Goal: Task Accomplishment & Management: Manage account settings

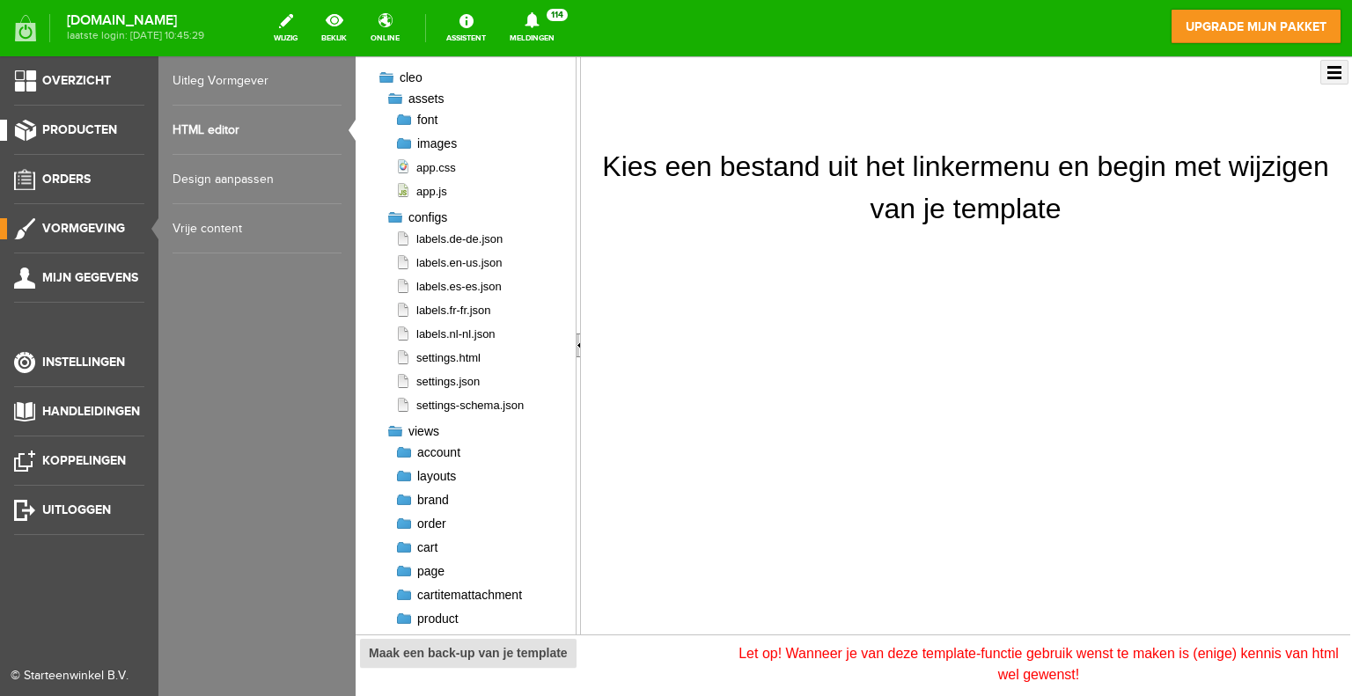
click at [84, 133] on span "Producten" at bounding box center [79, 129] width 75 height 15
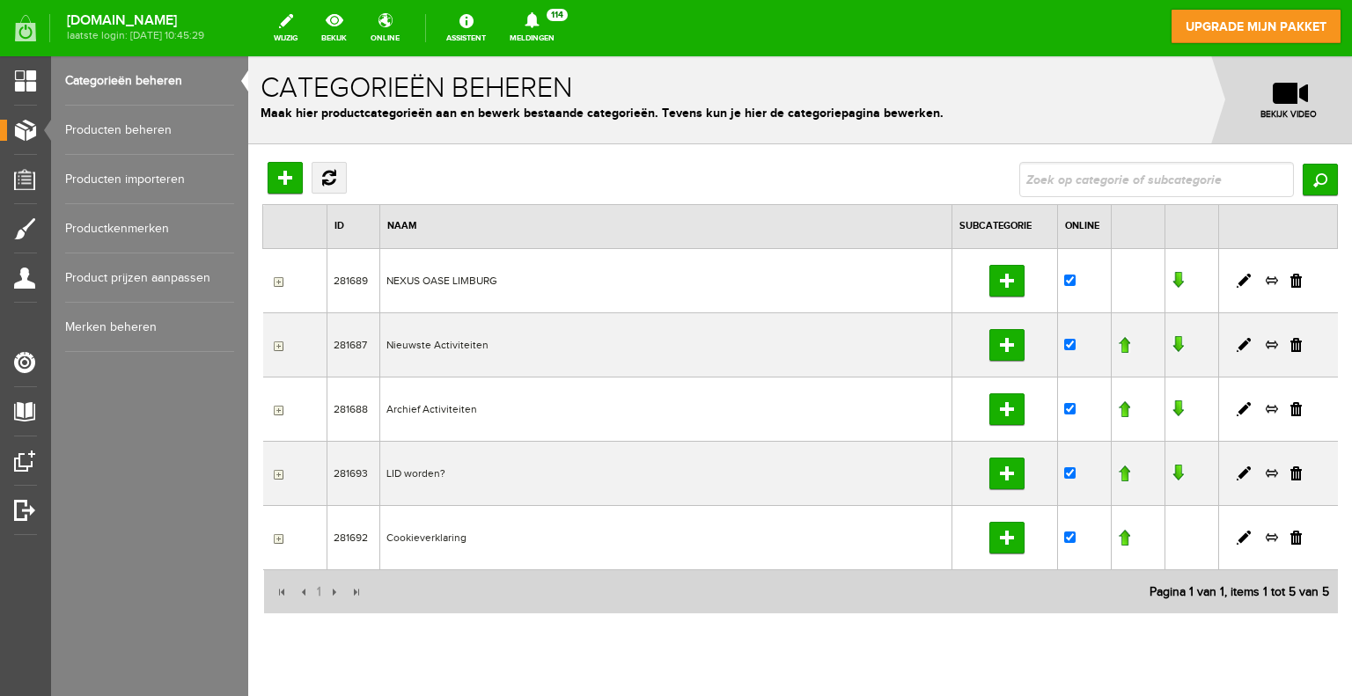
click at [276, 346] on input "button" at bounding box center [276, 346] width 14 height 14
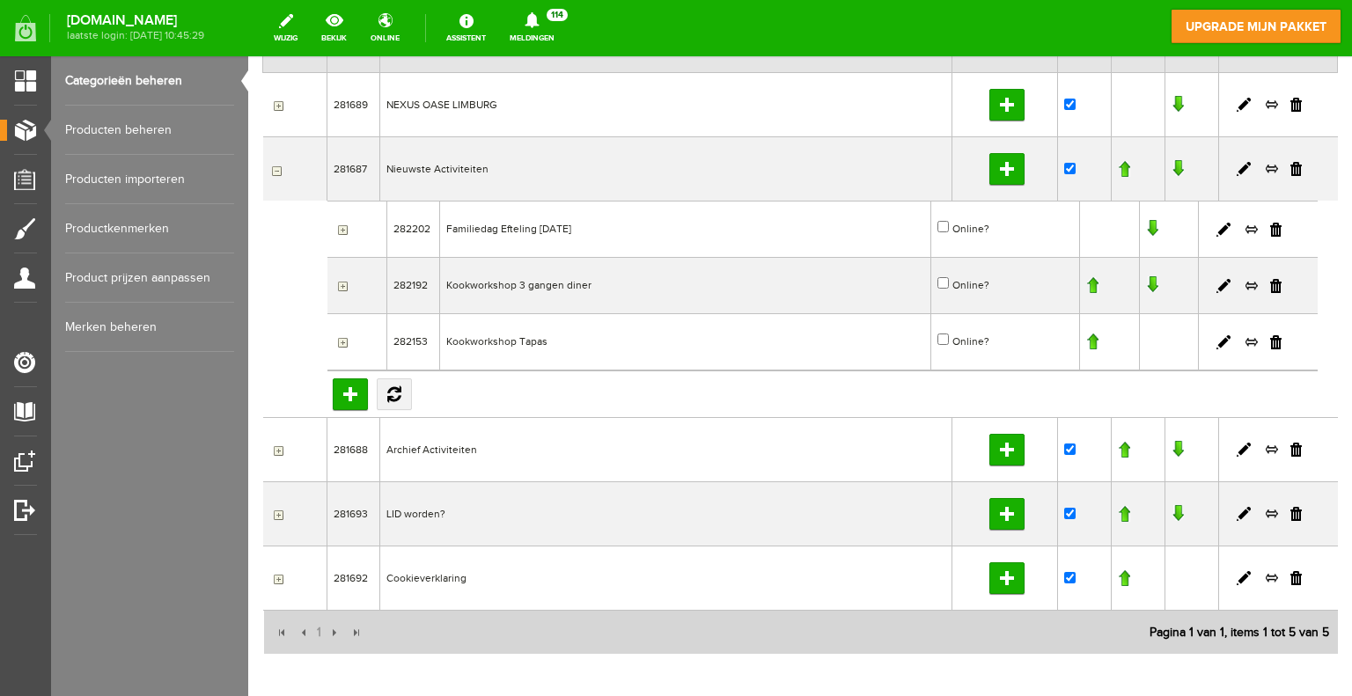
scroll to position [88, 0]
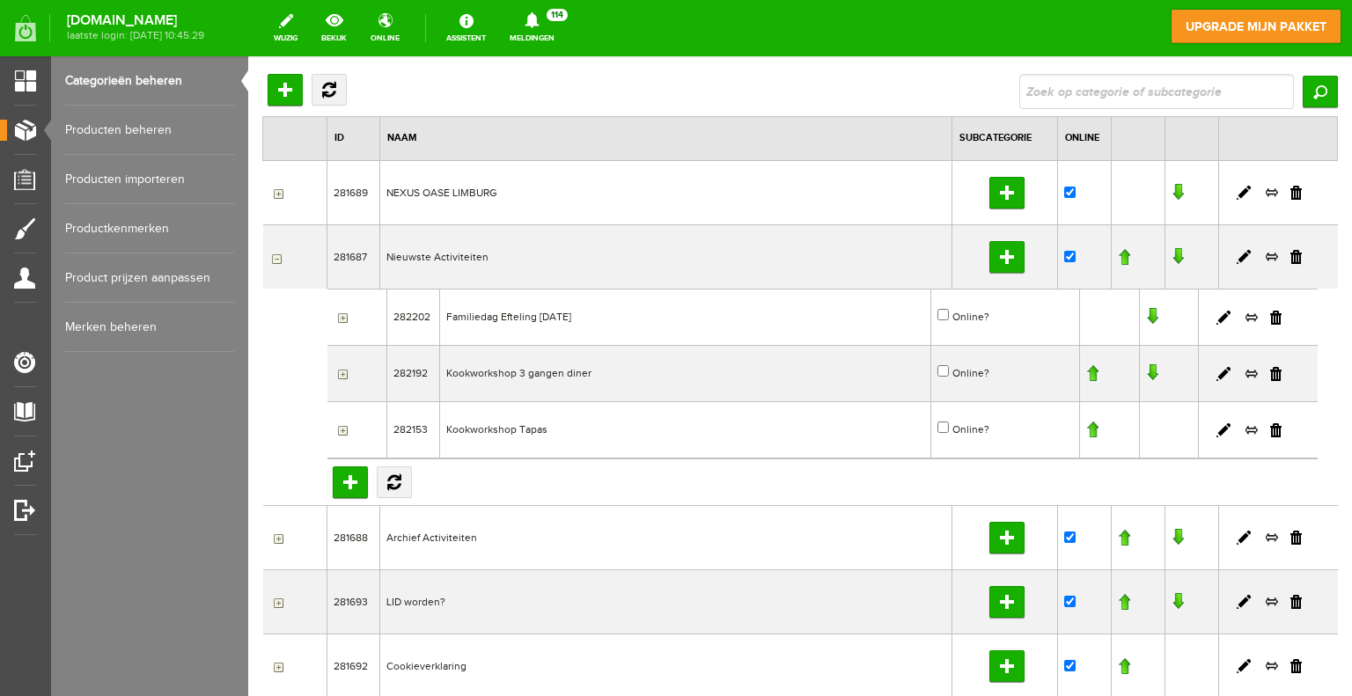
click at [274, 257] on input "button" at bounding box center [276, 258] width 14 height 14
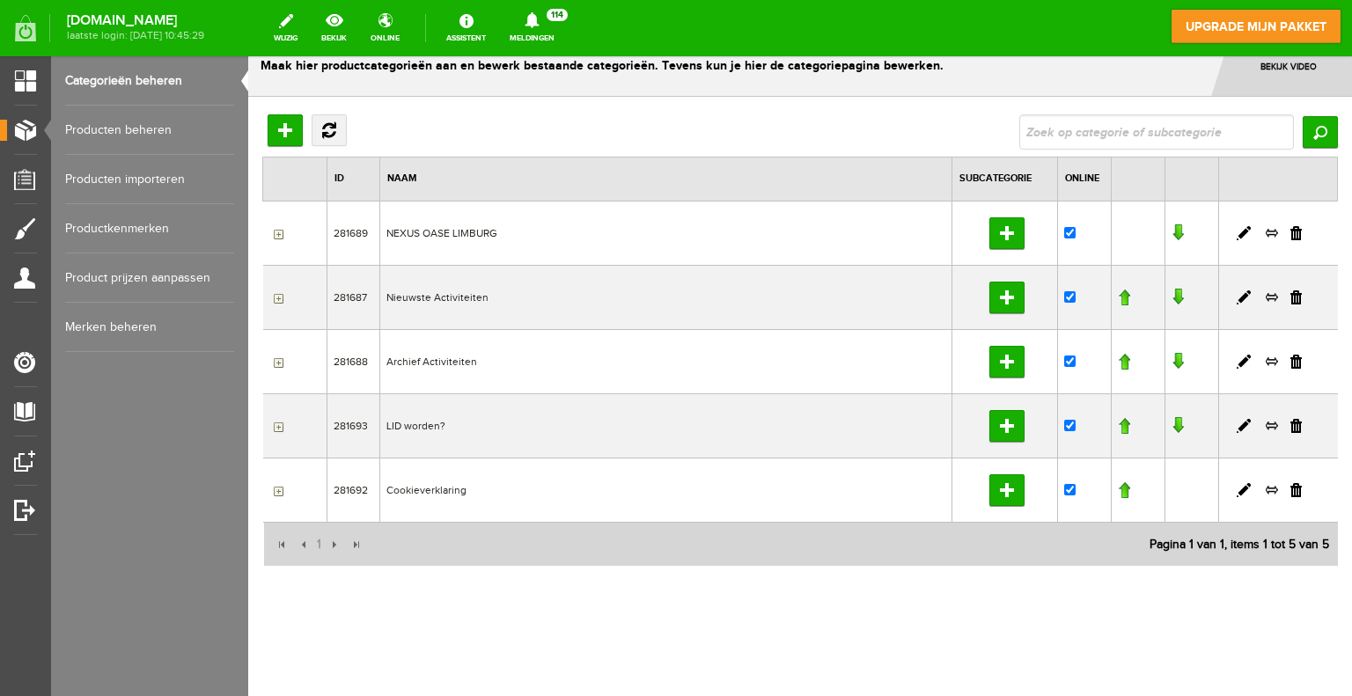
click at [277, 231] on input "button" at bounding box center [276, 234] width 14 height 14
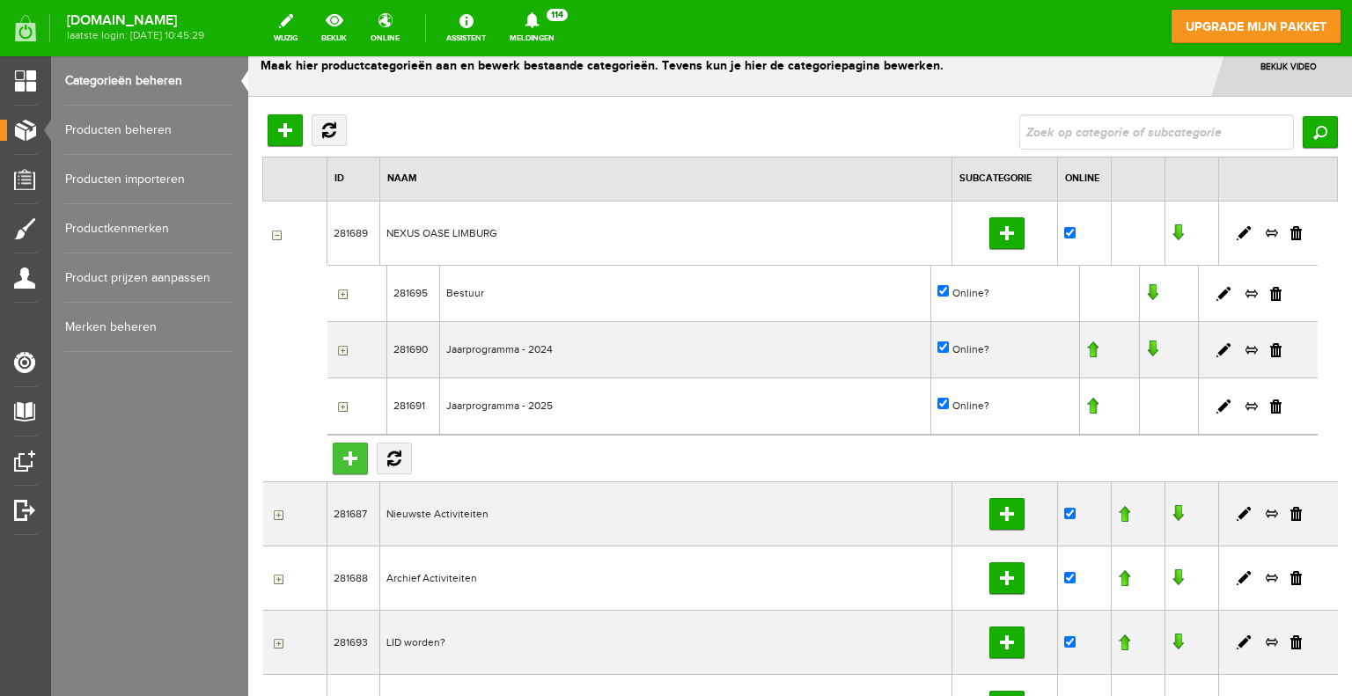
click at [351, 463] on input "Subcategorie toevoegen" at bounding box center [350, 459] width 35 height 32
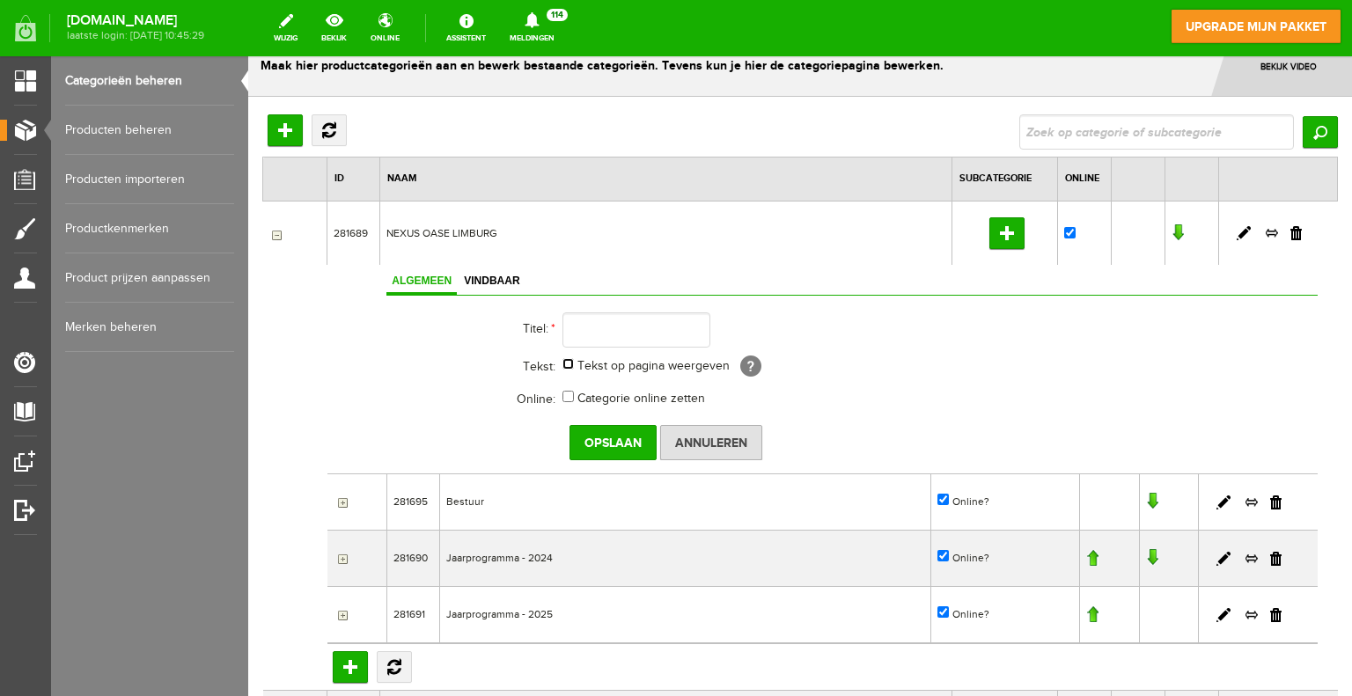
click at [567, 359] on input "Tekst op pagina weergeven" at bounding box center [567, 363] width 11 height 11
checkbox input "true"
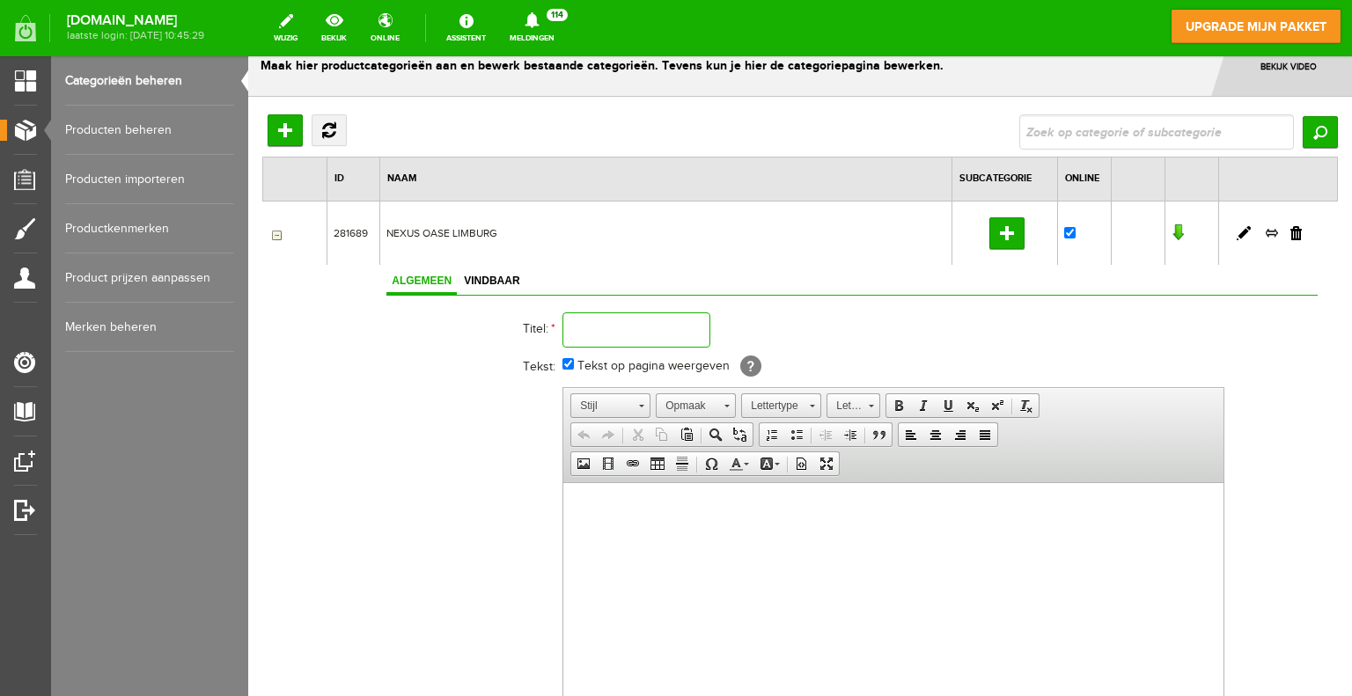
click at [595, 334] on input "text" at bounding box center [636, 329] width 148 height 35
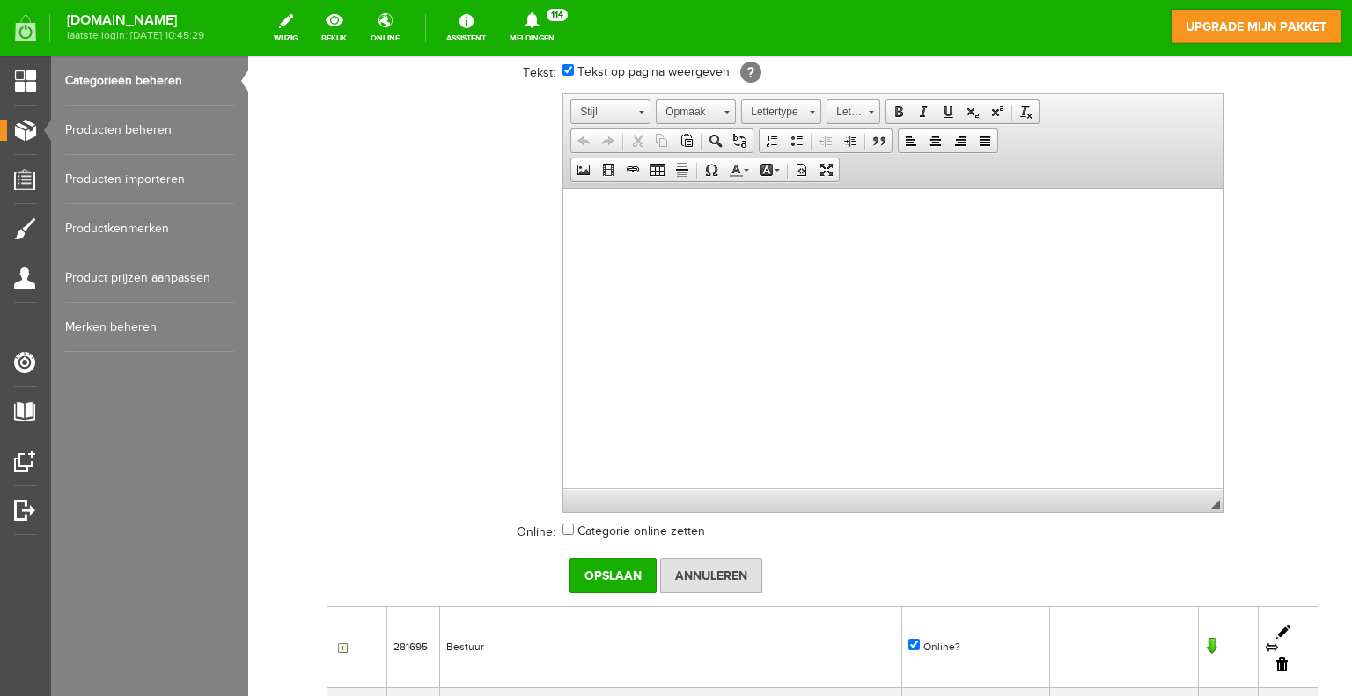
scroll to position [312, 0]
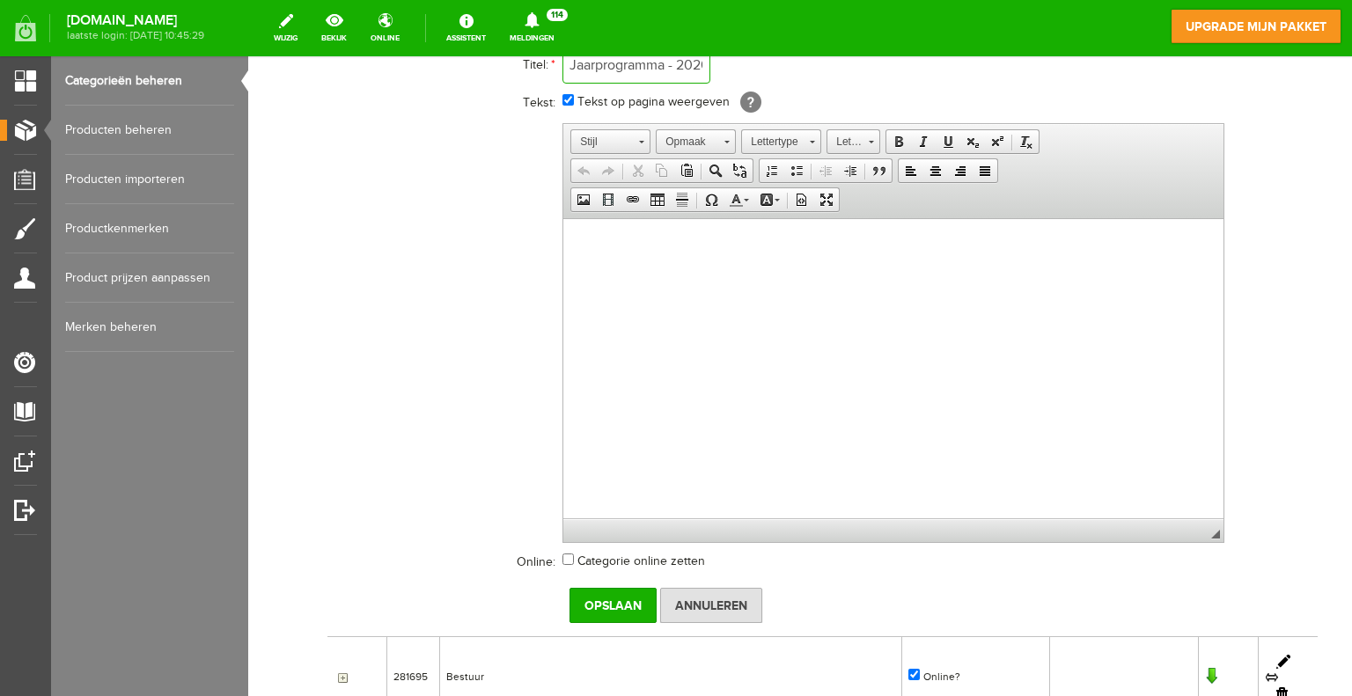
type input "Jaarprogramma - 2026"
click at [625, 265] on span "Plakken" at bounding box center [661, 257] width 93 height 22
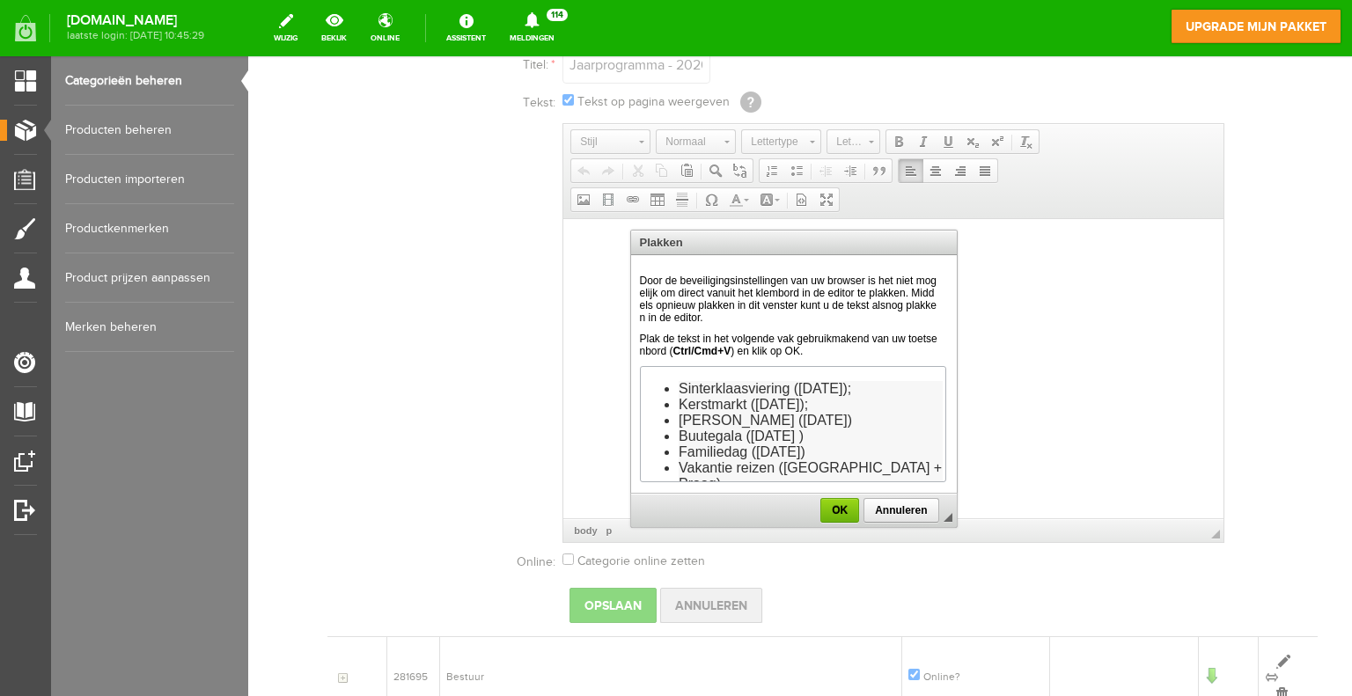
scroll to position [11, 0]
click at [840, 504] on span "OK" at bounding box center [839, 510] width 35 height 12
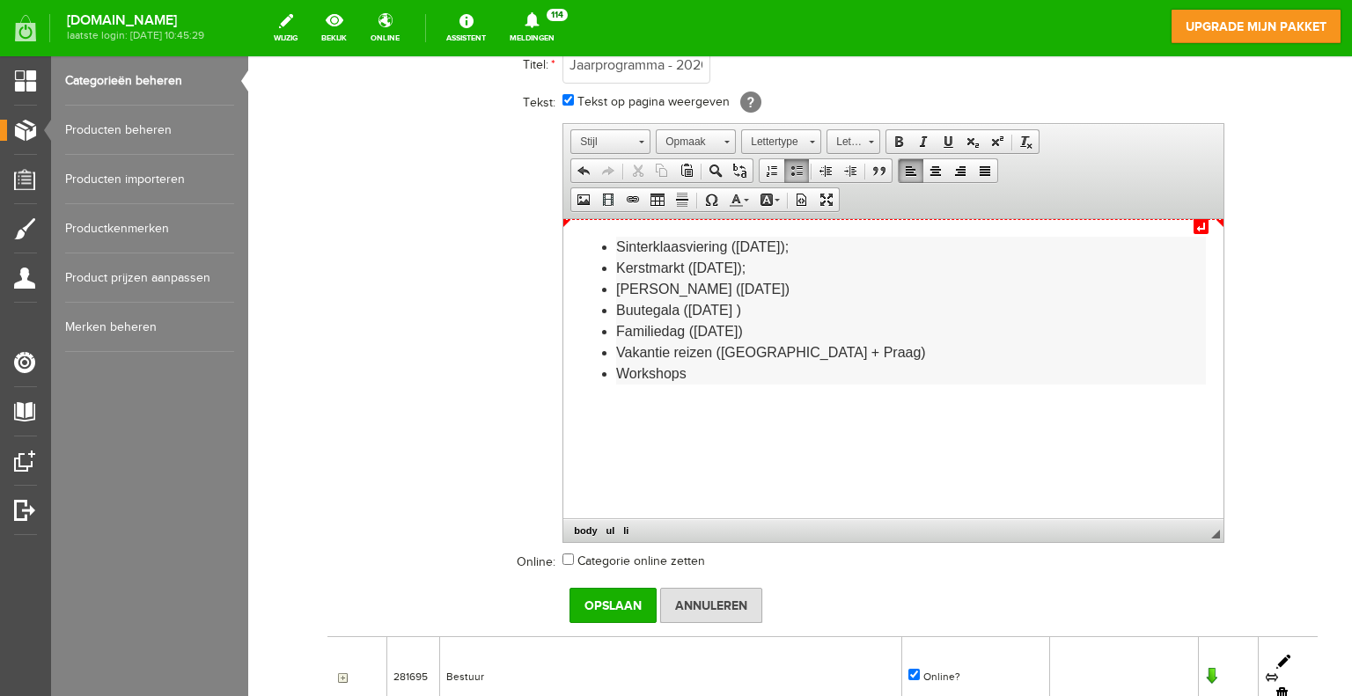
click at [838, 255] on ul "Sinterklaasviering (30 nov 2025); Kerstmarkt (december 2025); Kienen Maasbracht…" at bounding box center [911, 310] width 590 height 148
click at [808, 266] on li "Kerstmarkt (december 2025);" at bounding box center [911, 267] width 590 height 21
click at [806, 268] on li "Kerstmarkt (december 2025);" at bounding box center [911, 267] width 590 height 21
drag, startPoint x: 779, startPoint y: 246, endPoint x: 737, endPoint y: 250, distance: 42.5
click at [737, 250] on li "Sinterklaasviering (30 nov 2025);" at bounding box center [911, 246] width 590 height 21
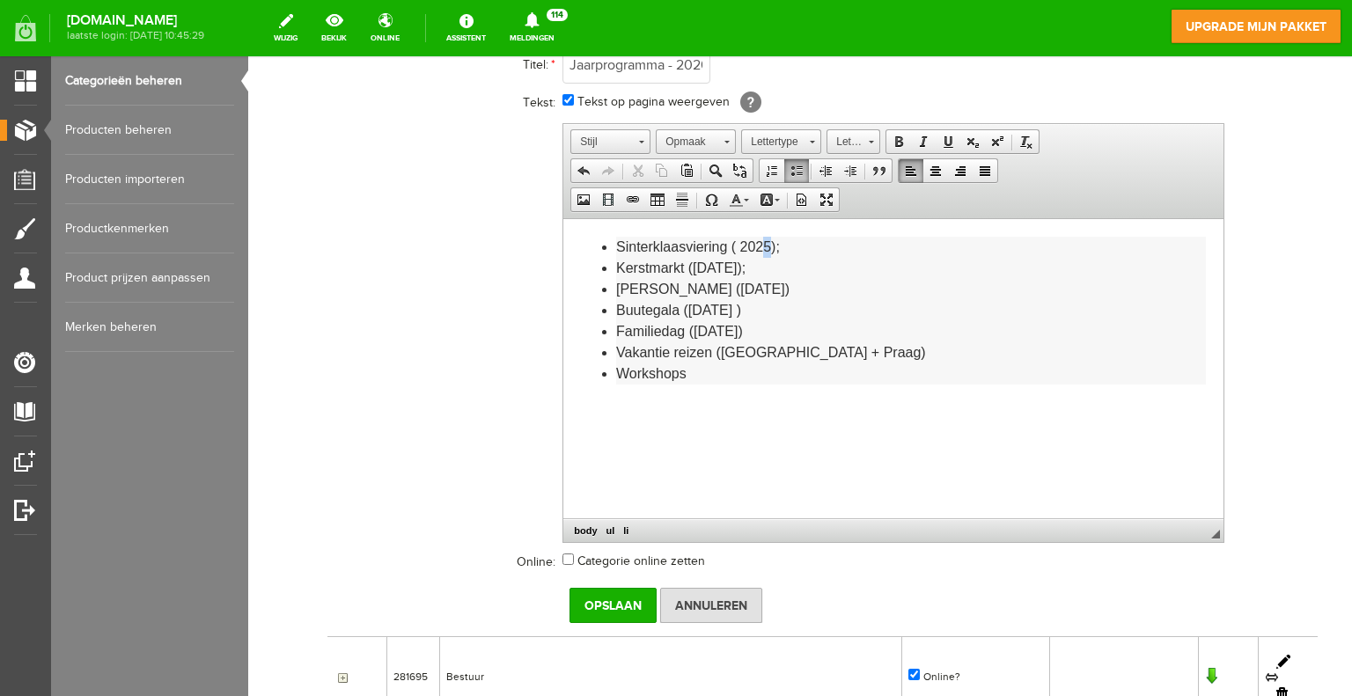
click at [770, 245] on li "Sinterklaasviering ( 2025);" at bounding box center [911, 246] width 590 height 21
click at [783, 266] on li "Kerstmarkt (december 2025);" at bounding box center [911, 267] width 590 height 21
click at [812, 288] on li "Kienen Maasbracht (9 dec 2025)" at bounding box center [911, 288] width 590 height 21
drag, startPoint x: 800, startPoint y: 289, endPoint x: 749, endPoint y: 289, distance: 51.0
click at [749, 289] on li "Kienen Maasbracht (9 dec 2026)" at bounding box center [911, 288] width 590 height 21
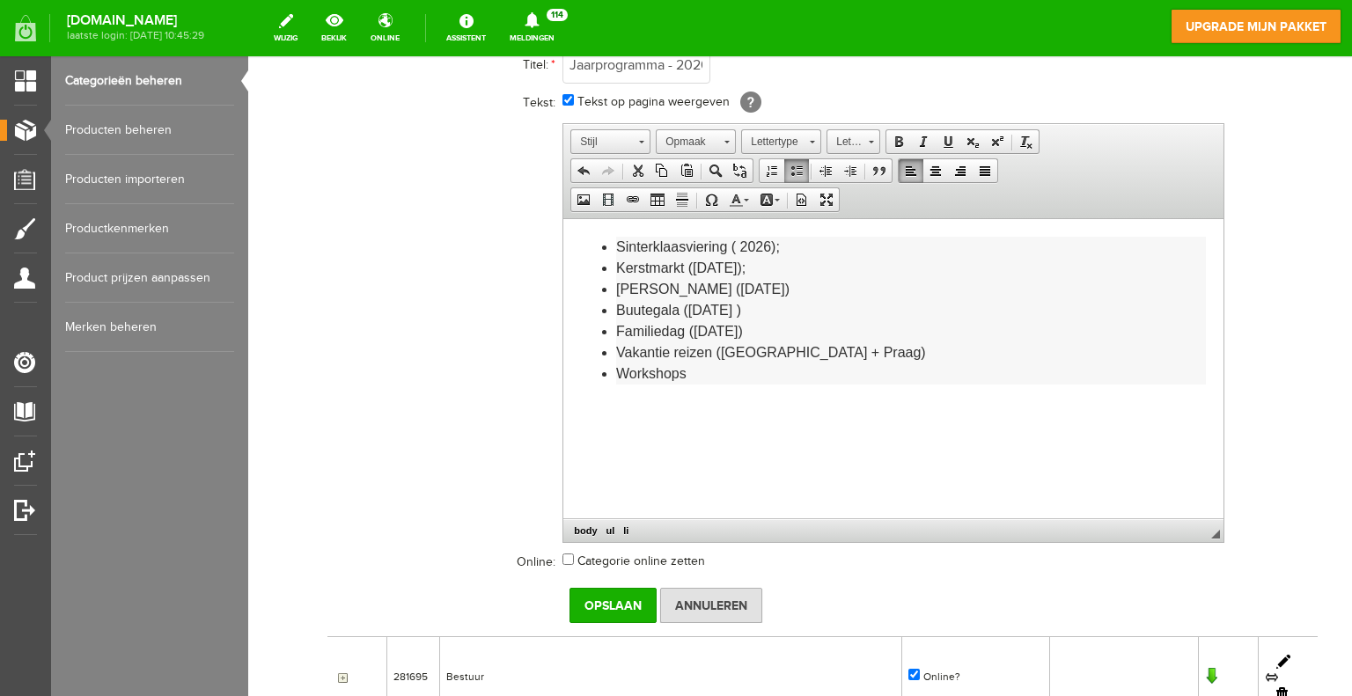
click at [764, 291] on li "Kienen Maasbracht (9 dec 2026)" at bounding box center [911, 288] width 590 height 21
click at [782, 291] on li "Kienen Maasbracht (9 dec 2026)" at bounding box center [911, 288] width 590 height 21
drag, startPoint x: 782, startPoint y: 291, endPoint x: 747, endPoint y: 287, distance: 34.6
click at [747, 287] on li "Kienen Maasbracht (9 dec 2026)" at bounding box center [911, 288] width 590 height 21
click at [758, 305] on li "Buutegala ([DATE] )" at bounding box center [911, 309] width 590 height 21
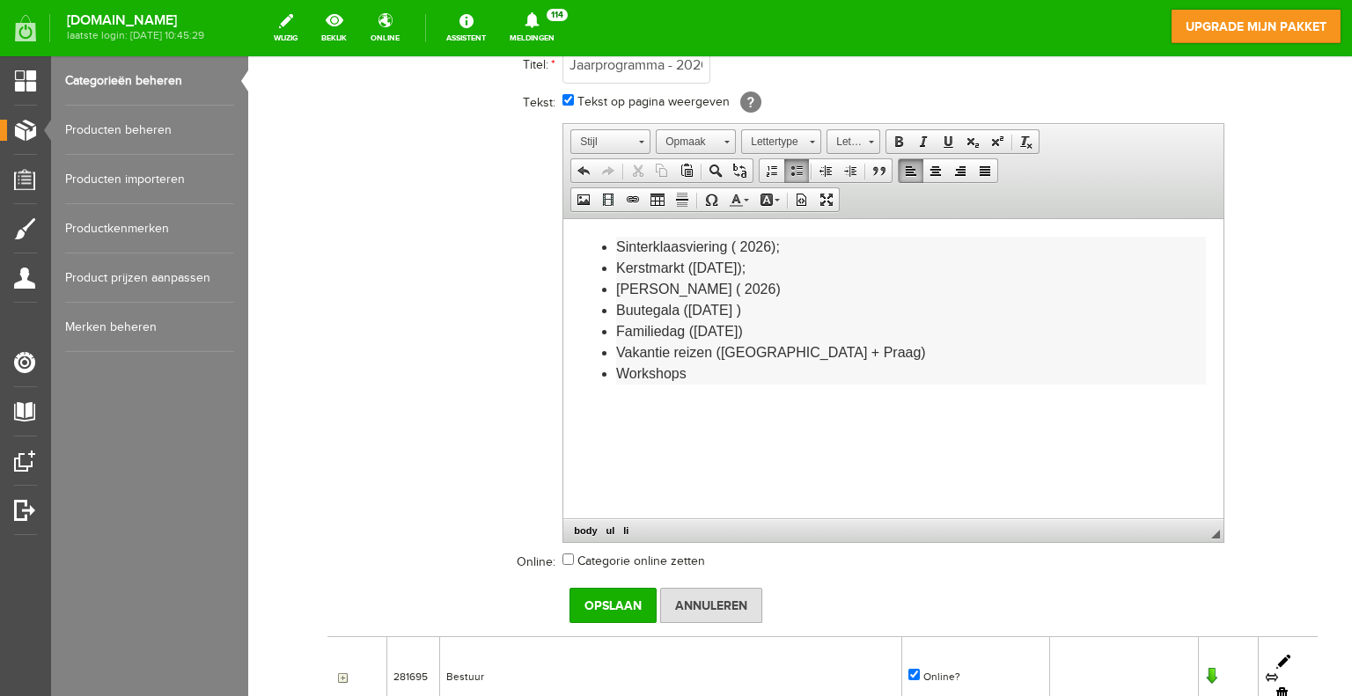
click at [690, 312] on li "Buutegala (januari 2026 )" at bounding box center [911, 309] width 590 height 21
click at [686, 312] on li "Buutegala (januari 2026 )" at bounding box center [911, 309] width 590 height 21
drag, startPoint x: 739, startPoint y: 330, endPoint x: 695, endPoint y: 331, distance: 44.0
click at [695, 331] on li "Familiedag (24 Mei 2025)" at bounding box center [911, 330] width 590 height 21
click at [718, 329] on li "Familiedag (2025)" at bounding box center [911, 330] width 590 height 21
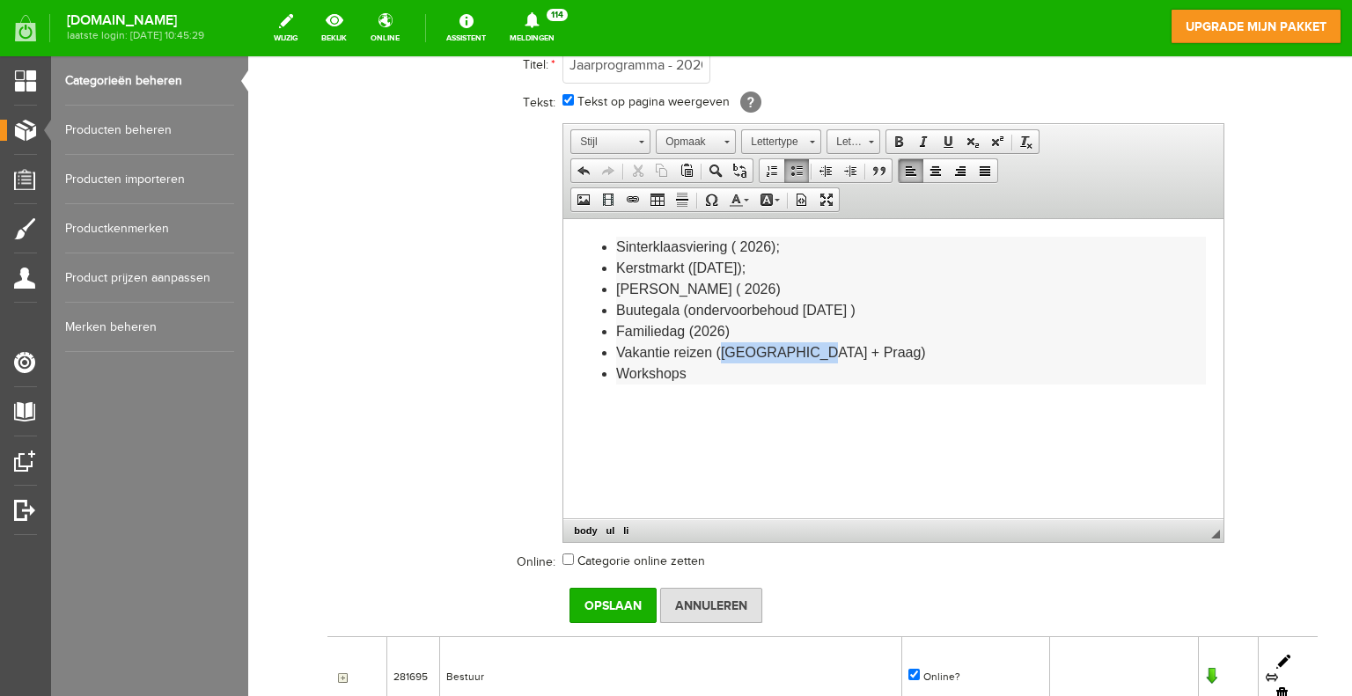
drag, startPoint x: 723, startPoint y: 350, endPoint x: 804, endPoint y: 349, distance: 81.0
click at [804, 349] on li "Vakantie reizen (Dublin + Praag)" at bounding box center [911, 351] width 590 height 21
drag, startPoint x: 813, startPoint y: 349, endPoint x: 722, endPoint y: 347, distance: 91.5
click at [722, 347] on li "Vakantie reizen (Dublin + Praag)" at bounding box center [911, 351] width 590 height 21
click at [714, 369] on li "Workshops" at bounding box center [911, 373] width 590 height 21
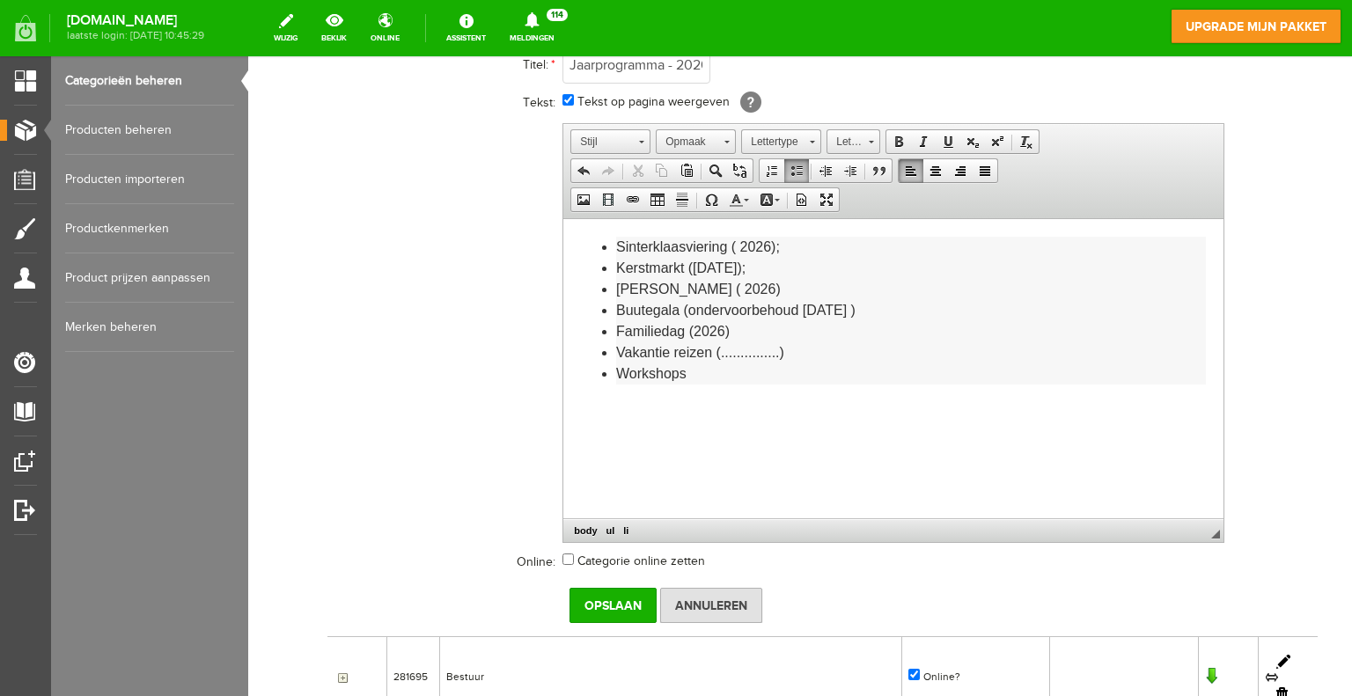
click at [749, 288] on li "Kienen Maasbracht ( 2026)" at bounding box center [911, 288] width 590 height 21
click at [796, 348] on li "Vakantie reizen (...............)" at bounding box center [911, 351] width 590 height 21
click at [620, 602] on input "Opslaan" at bounding box center [612, 605] width 87 height 35
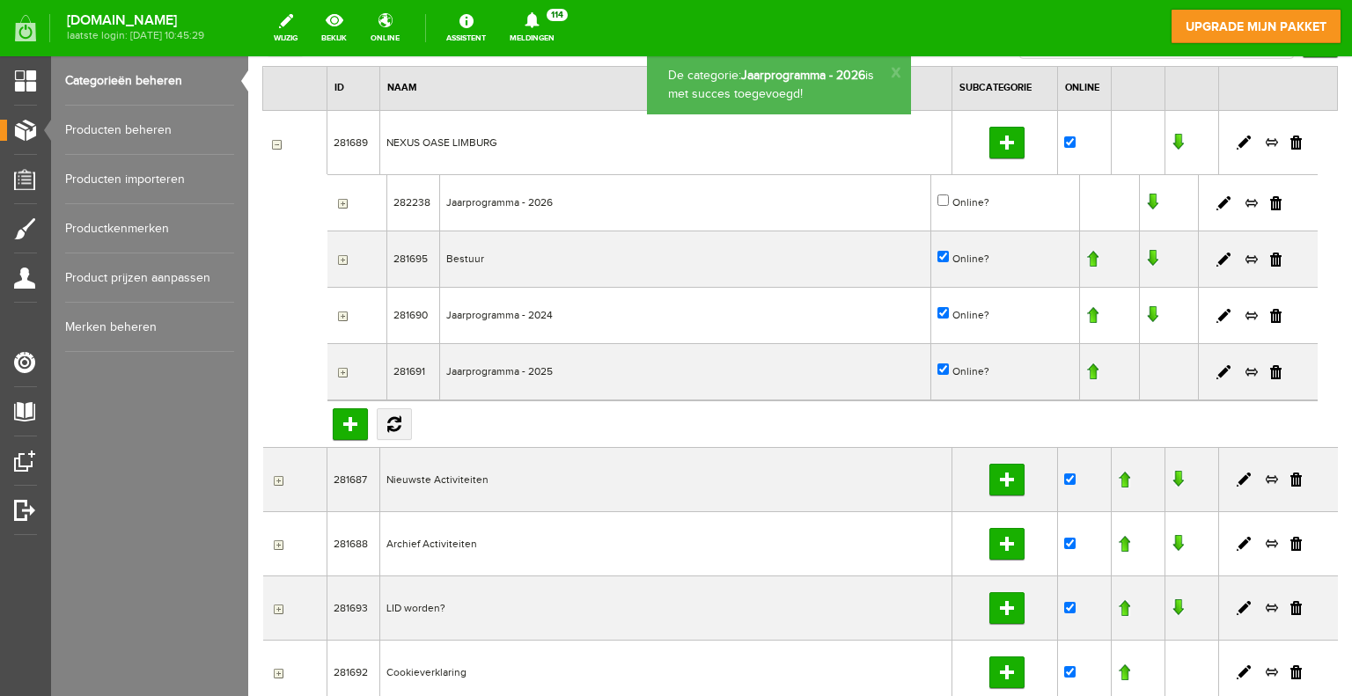
scroll to position [136, 0]
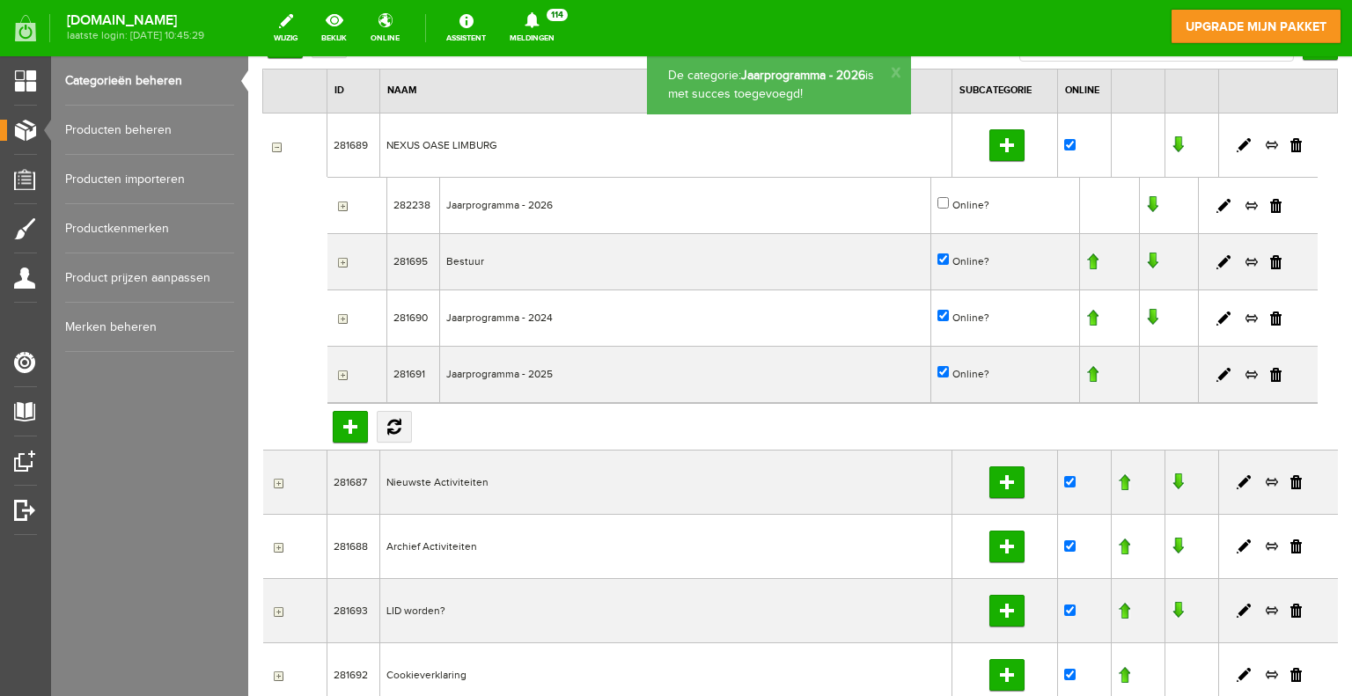
click at [1146, 199] on link at bounding box center [1152, 205] width 12 height 18
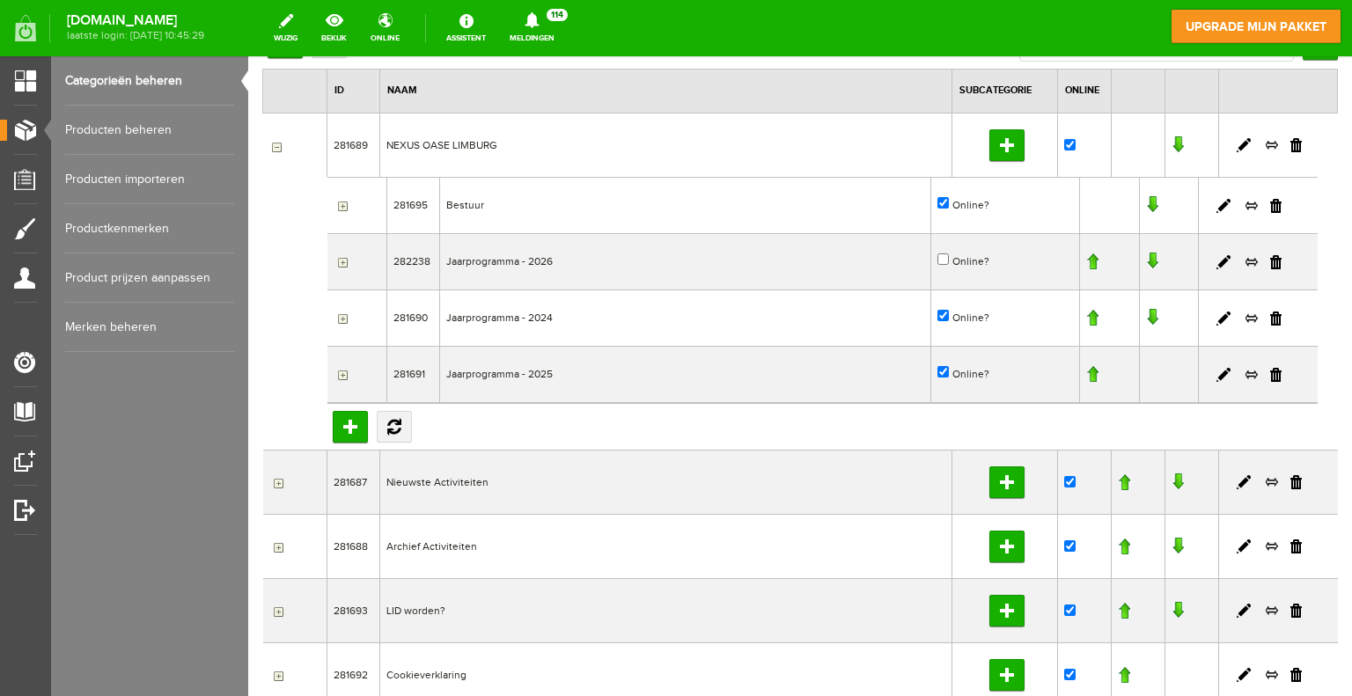
click at [1086, 373] on link at bounding box center [1092, 374] width 12 height 18
click at [937, 257] on input "Online?" at bounding box center [942, 258] width 11 height 11
checkbox input "true"
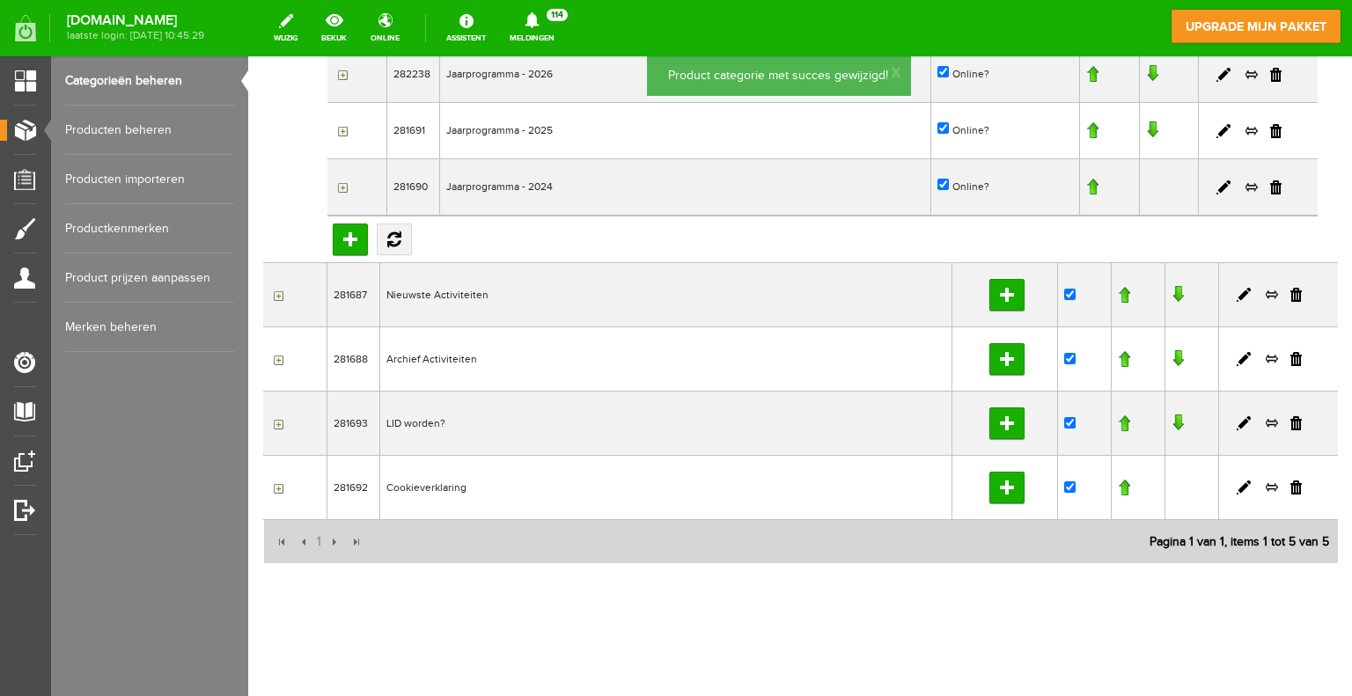
scroll to position [0, 0]
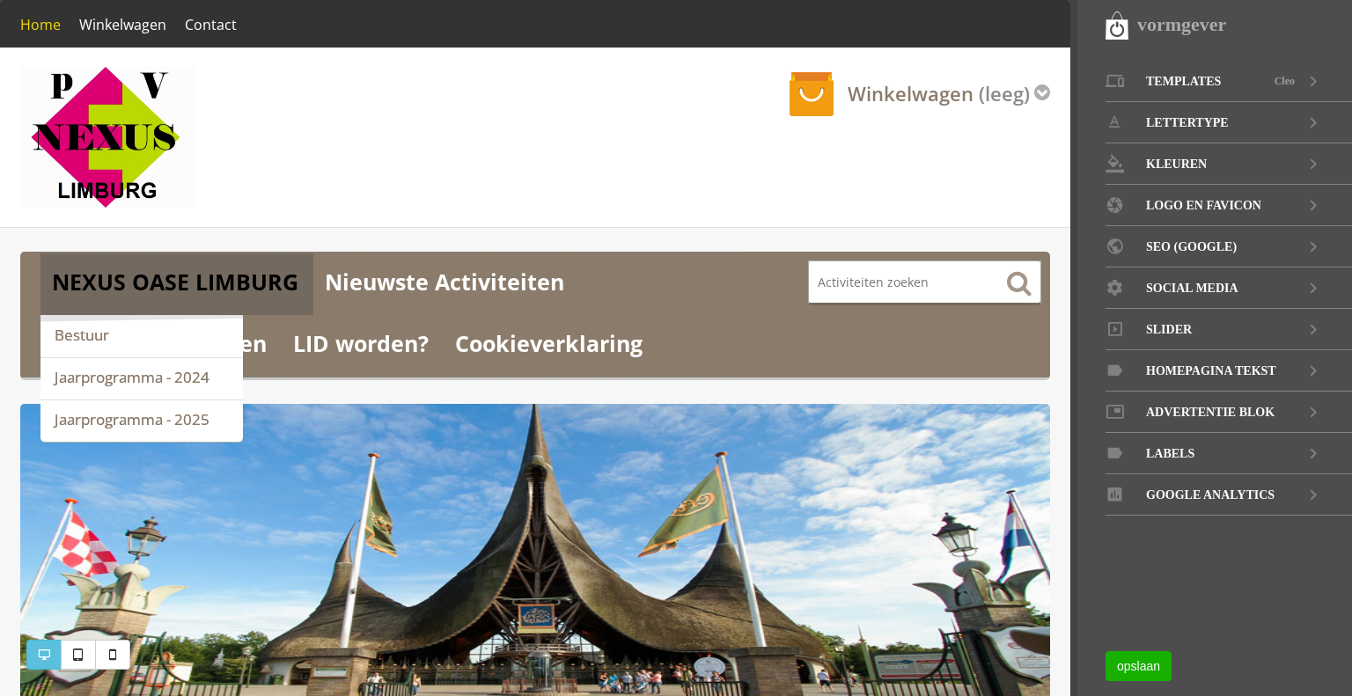
click at [121, 282] on link "NEXUS OASE LIMBURG" at bounding box center [176, 284] width 273 height 62
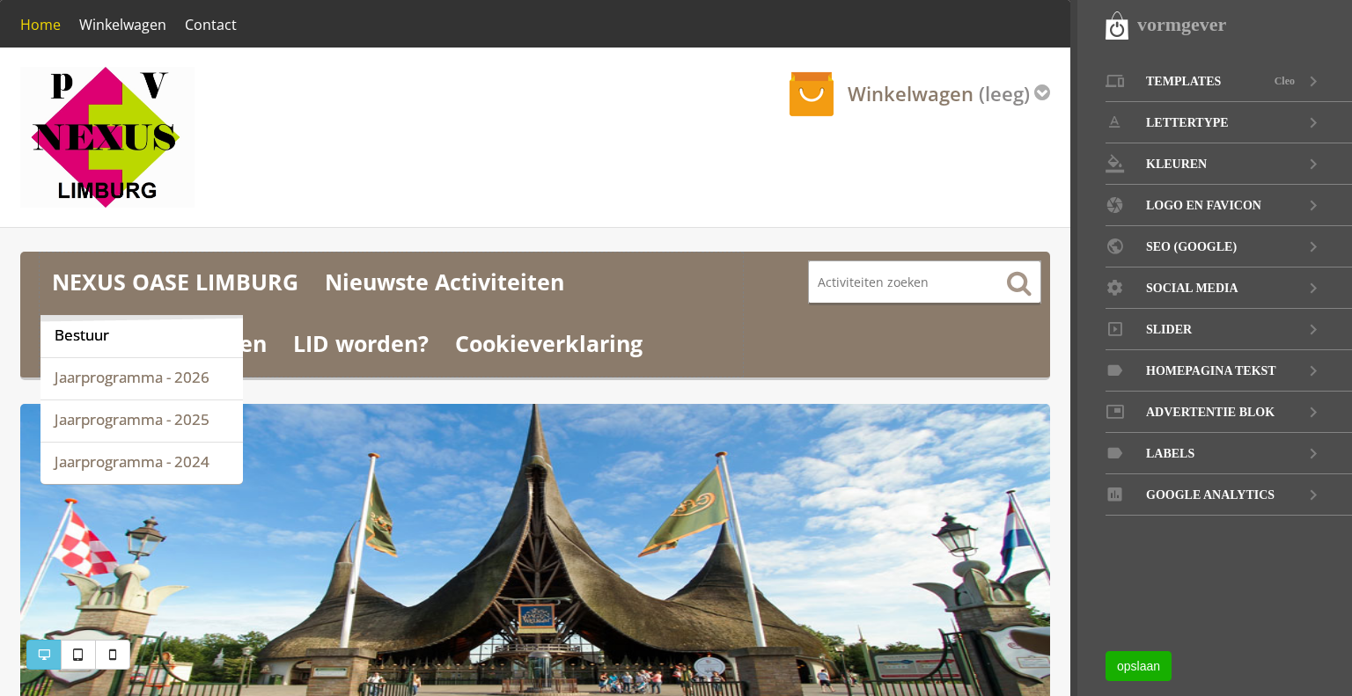
click at [90, 327] on link "Bestuur" at bounding box center [141, 336] width 202 height 41
